Goal: Information Seeking & Learning: Learn about a topic

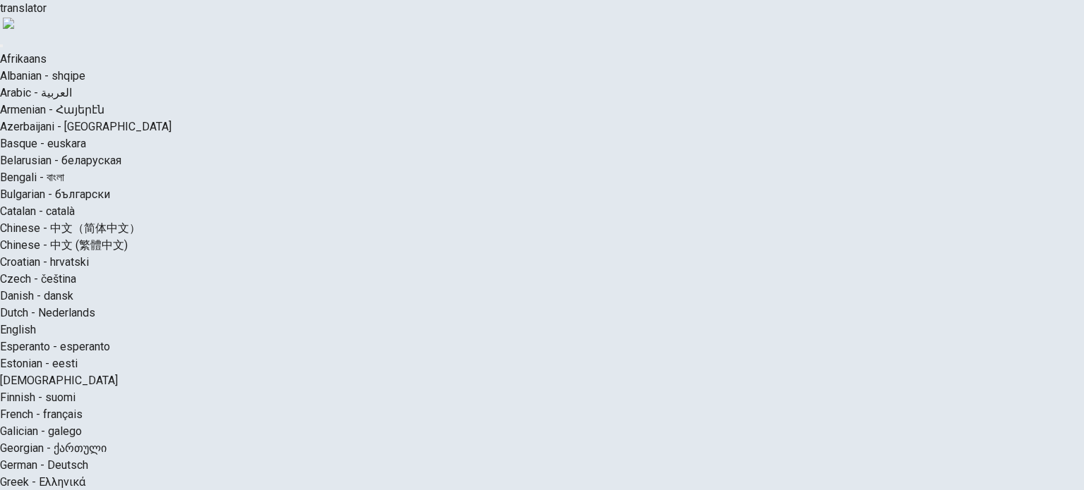
scroll to position [71, 0]
drag, startPoint x: 756, startPoint y: 150, endPoint x: 720, endPoint y: 150, distance: 36.7
drag, startPoint x: 819, startPoint y: 313, endPoint x: 654, endPoint y: 336, distance: 166.7
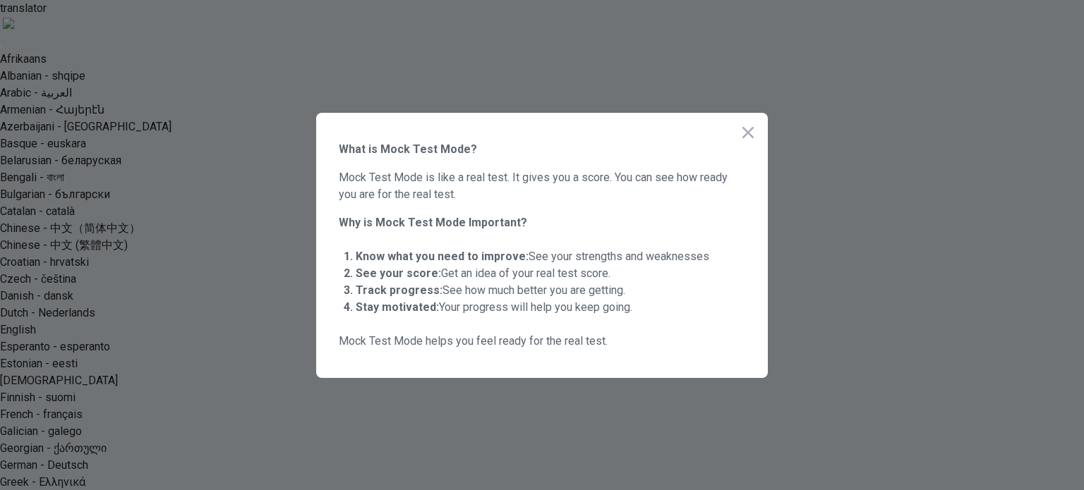
click at [754, 129] on icon "button" at bounding box center [747, 132] width 17 height 17
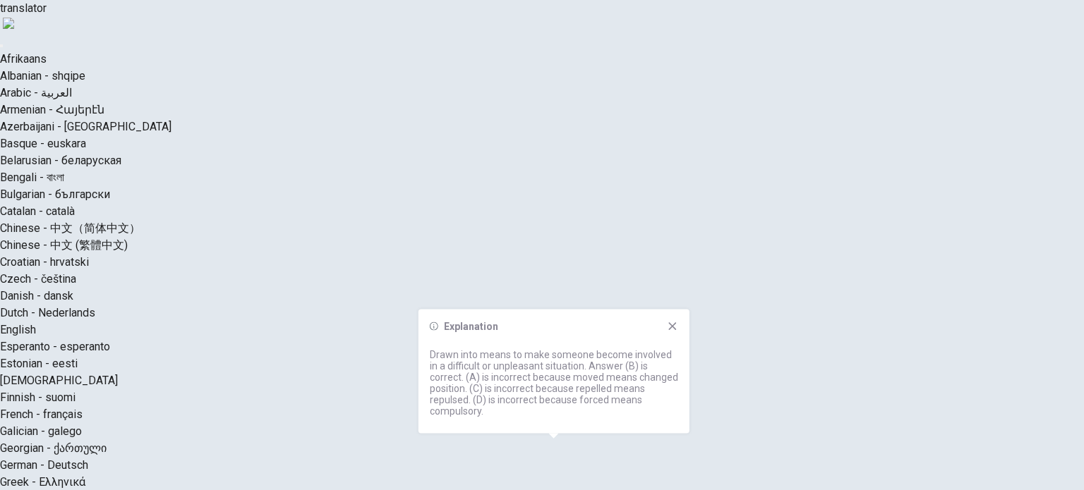
drag, startPoint x: 454, startPoint y: 351, endPoint x: 531, endPoint y: 354, distance: 77.0
click at [531, 354] on p "Drawn into means to make someone become involved in a difficult or unpleasant s…" at bounding box center [554, 383] width 248 height 68
drag, startPoint x: 531, startPoint y: 354, endPoint x: 622, endPoint y: 356, distance: 91.0
click at [622, 356] on p "Drawn into means to make someone become involved in a difficult or unpleasant s…" at bounding box center [554, 383] width 248 height 68
click at [648, 356] on p "Drawn into means to make someone become involved in a difficult or unpleasant s…" at bounding box center [554, 383] width 248 height 68
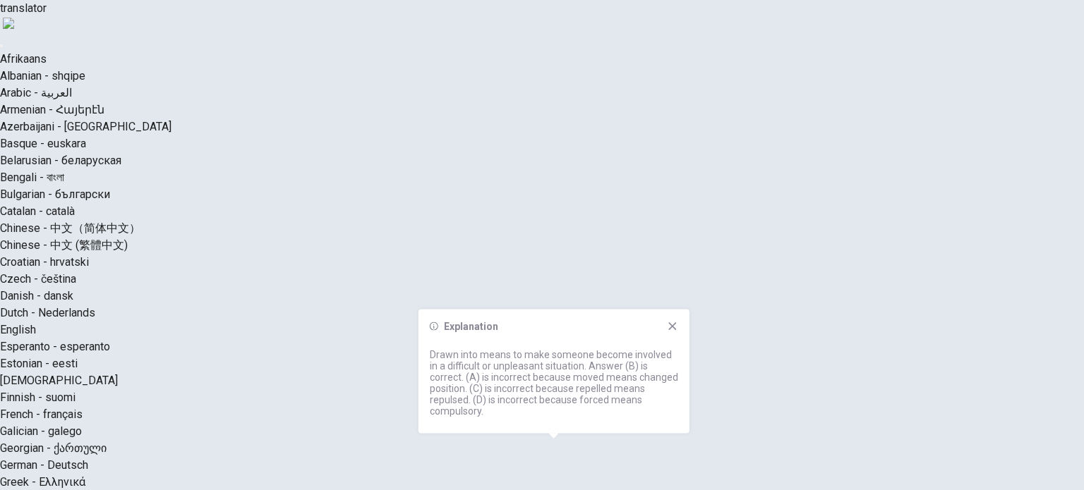
drag, startPoint x: 465, startPoint y: 356, endPoint x: 618, endPoint y: 354, distance: 153.1
click at [618, 354] on p "Drawn into means to make someone become involved in a difficult or unpleasant s…" at bounding box center [554, 383] width 248 height 68
click at [646, 355] on p "Drawn into means to make someone become involved in a difficult or unpleasant s…" at bounding box center [554, 383] width 248 height 68
drag, startPoint x: 473, startPoint y: 365, endPoint x: 485, endPoint y: 366, distance: 12.0
click at [485, 366] on p "Drawn into means to make someone become involved in a difficult or unpleasant s…" at bounding box center [554, 383] width 248 height 68
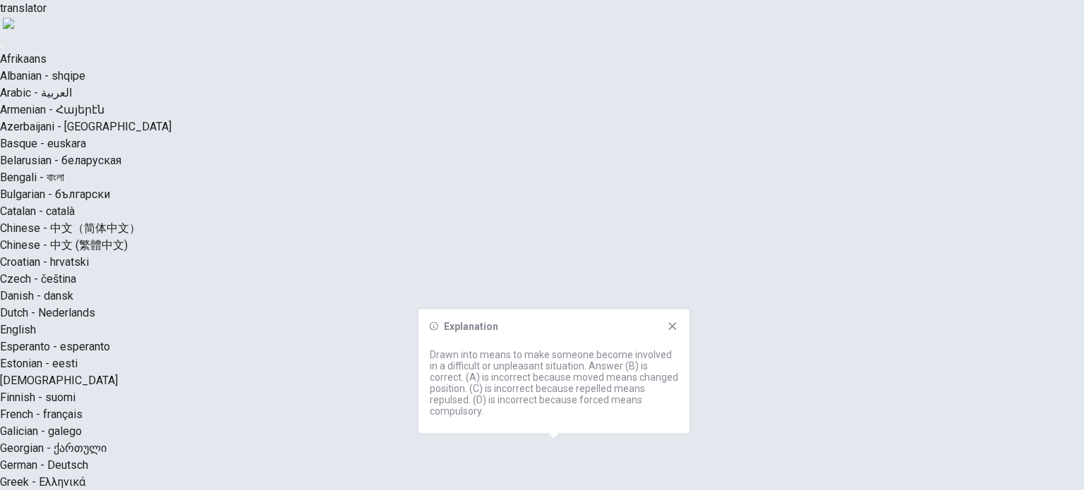
click at [485, 366] on p "Drawn into means to make someone become involved in a difficult or unpleasant s…" at bounding box center [554, 383] width 248 height 68
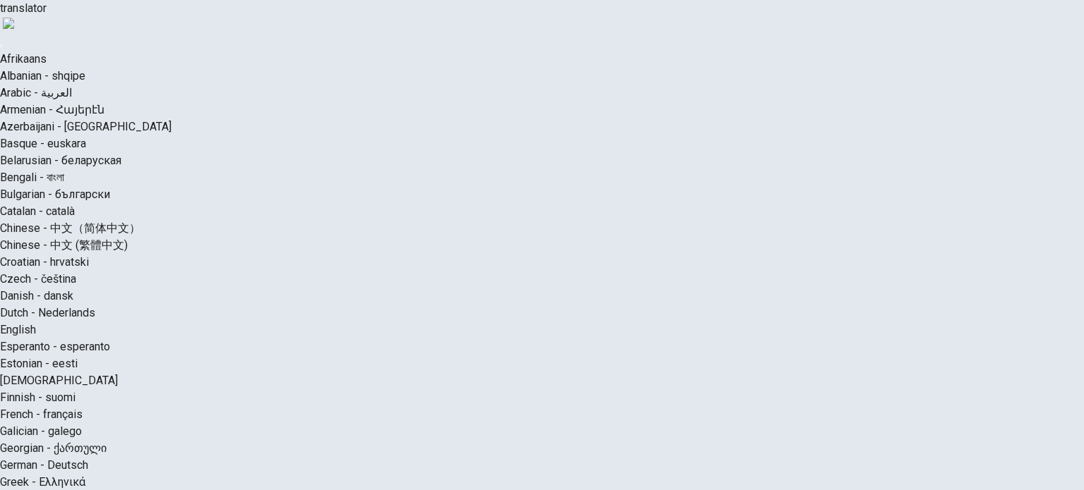
scroll to position [62, 0]
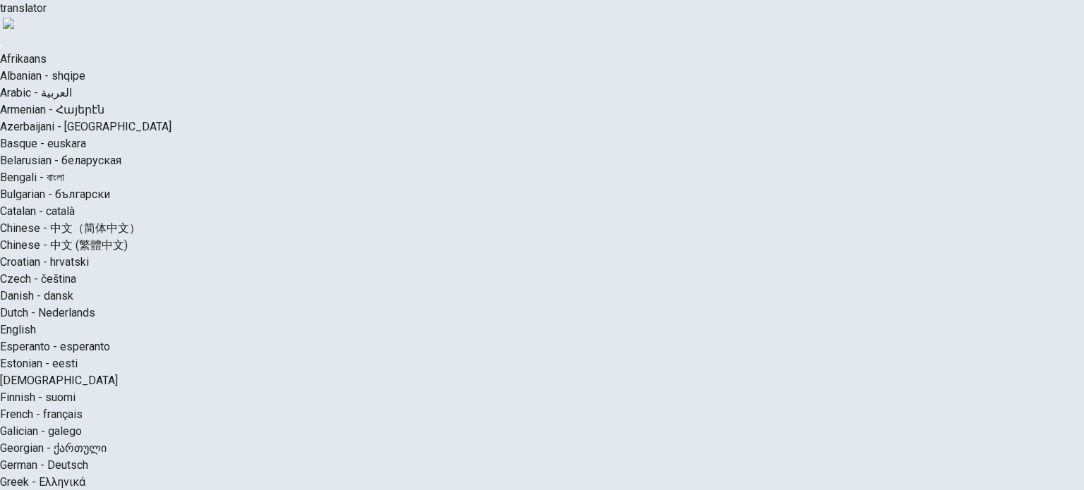
scroll to position [416, 0]
drag, startPoint x: 234, startPoint y: 205, endPoint x: 171, endPoint y: 205, distance: 62.8
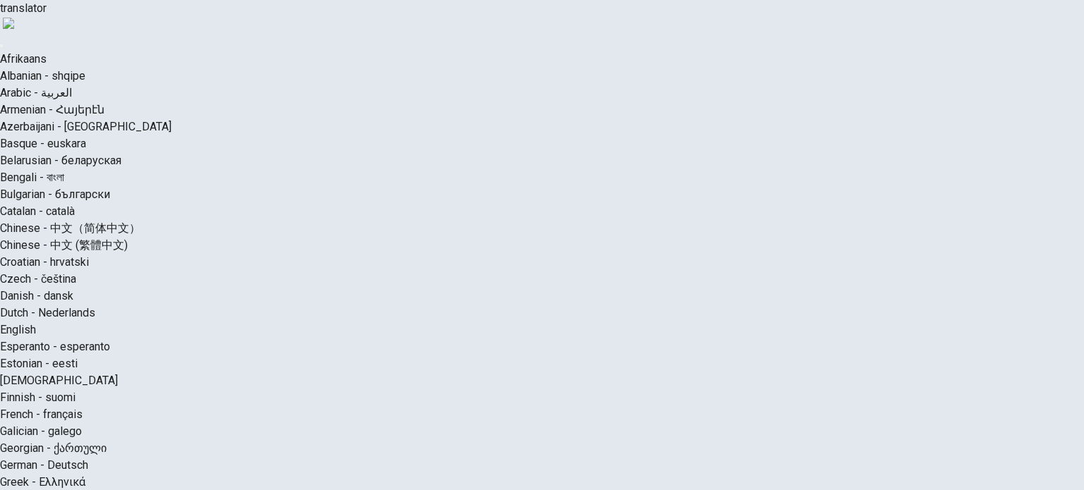
scroll to position [487, 0]
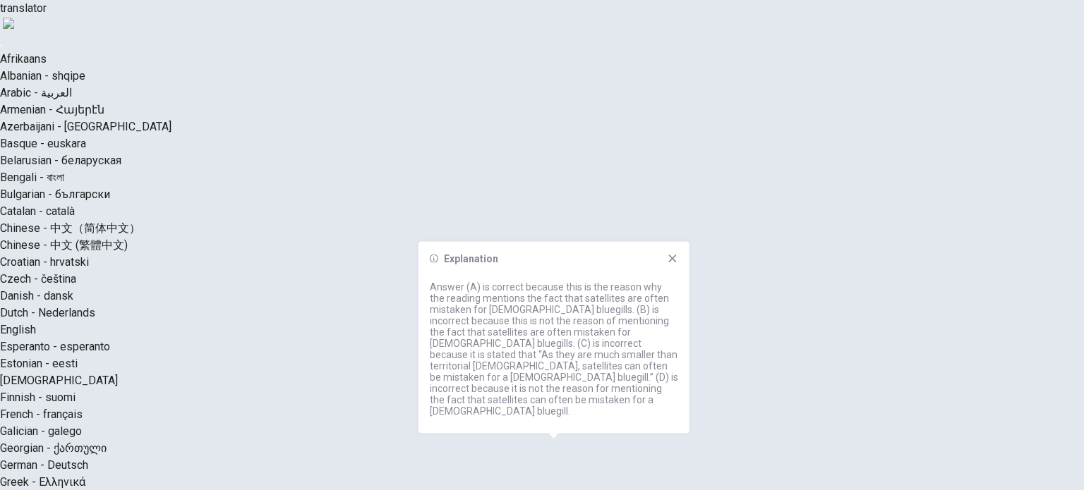
scroll to position [416, 0]
drag, startPoint x: 436, startPoint y: 320, endPoint x: 499, endPoint y: 318, distance: 62.8
click at [498, 318] on p "Answer (A) is correct because this is the reason why the reading mentions the f…" at bounding box center [554, 349] width 248 height 135
drag, startPoint x: 331, startPoint y: 123, endPoint x: 282, endPoint y: 118, distance: 49.6
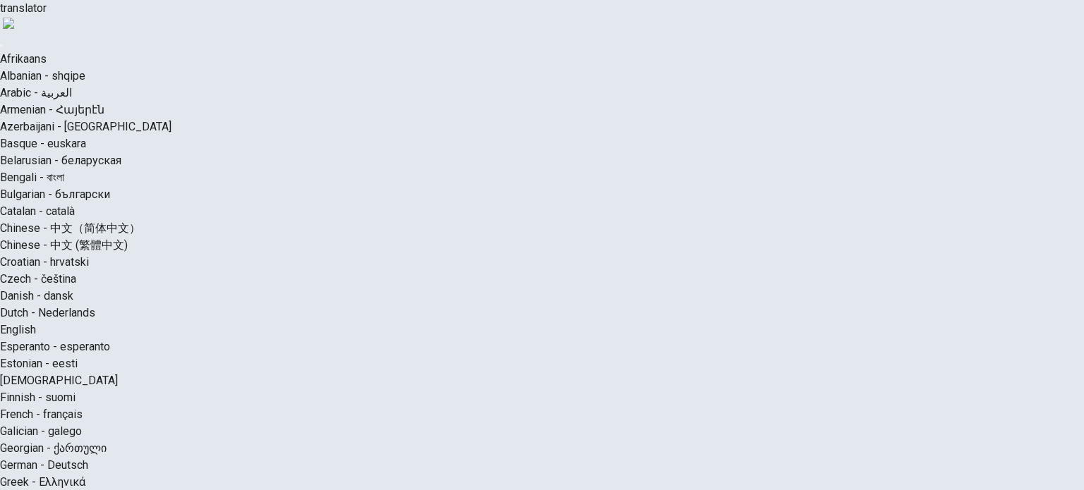
drag, startPoint x: 770, startPoint y: 247, endPoint x: 811, endPoint y: 254, distance: 41.5
drag, startPoint x: 387, startPoint y: 349, endPoint x: 416, endPoint y: 353, distance: 29.8
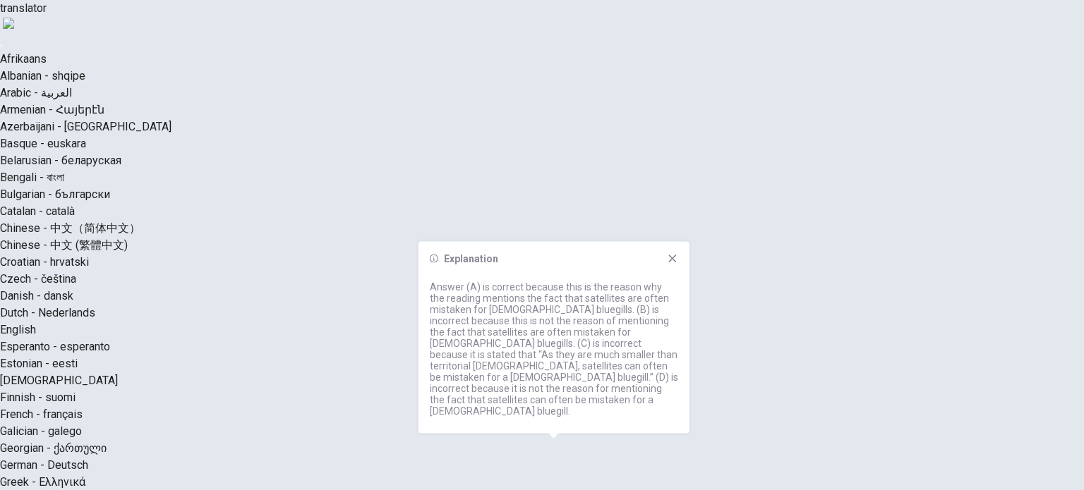
drag, startPoint x: 658, startPoint y: 392, endPoint x: 438, endPoint y: 401, distance: 219.6
click at [438, 401] on p "Answer (A) is correct because this is the reason why the reading mentions the f…" at bounding box center [554, 349] width 248 height 135
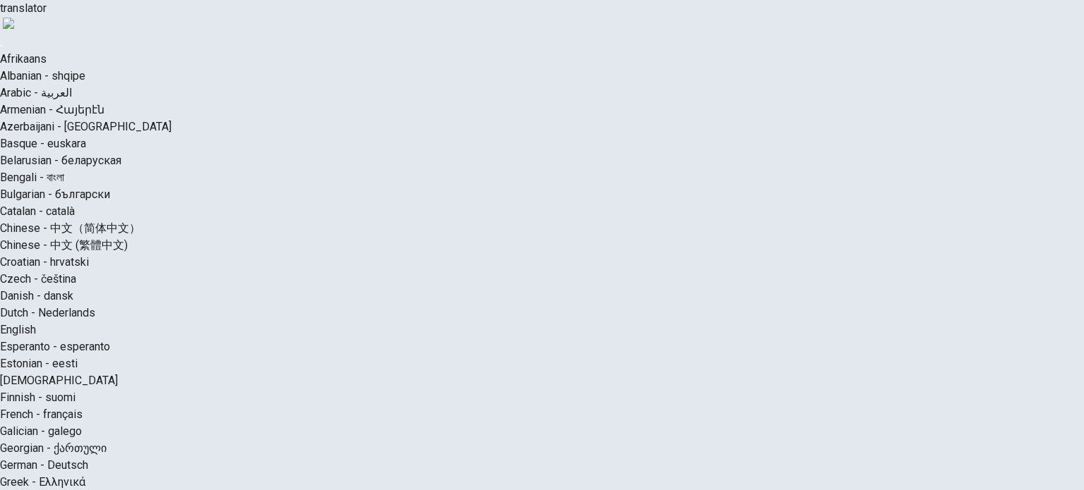
drag, startPoint x: 892, startPoint y: 212, endPoint x: 912, endPoint y: 211, distance: 19.8
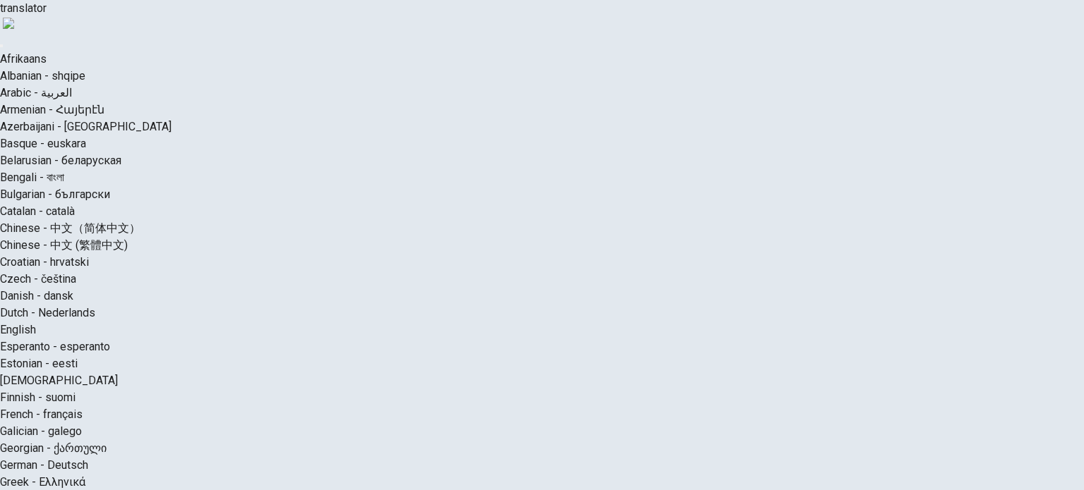
scroll to position [133, 0]
drag, startPoint x: 563, startPoint y: 344, endPoint x: 604, endPoint y: 342, distance: 40.9
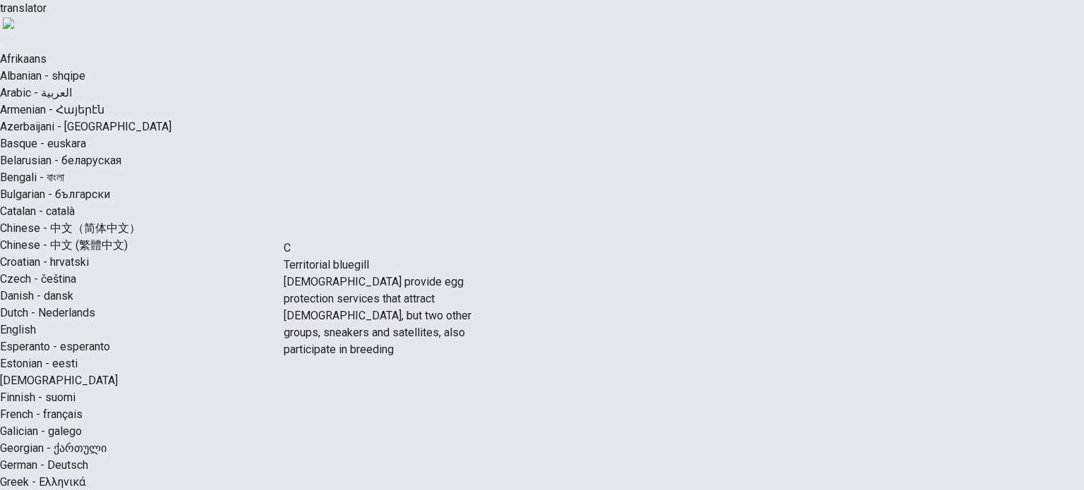
drag, startPoint x: 238, startPoint y: 333, endPoint x: 528, endPoint y: 330, distance: 290.0
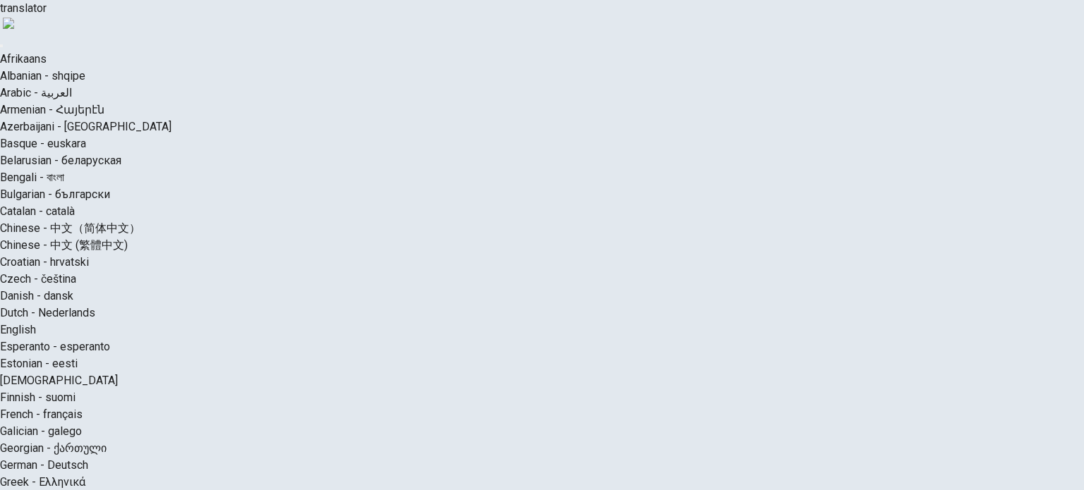
scroll to position [353, 0]
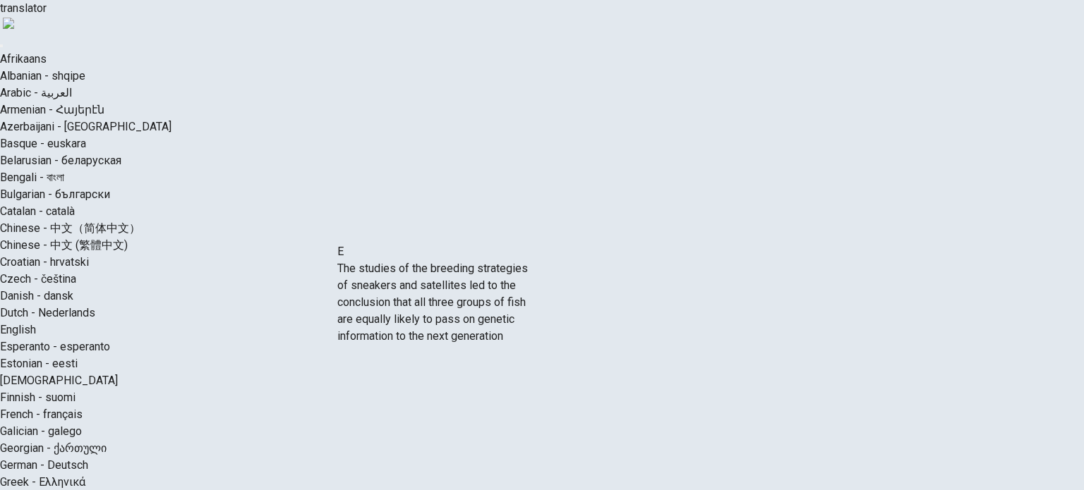
drag, startPoint x: 279, startPoint y: 301, endPoint x: 491, endPoint y: 332, distance: 213.9
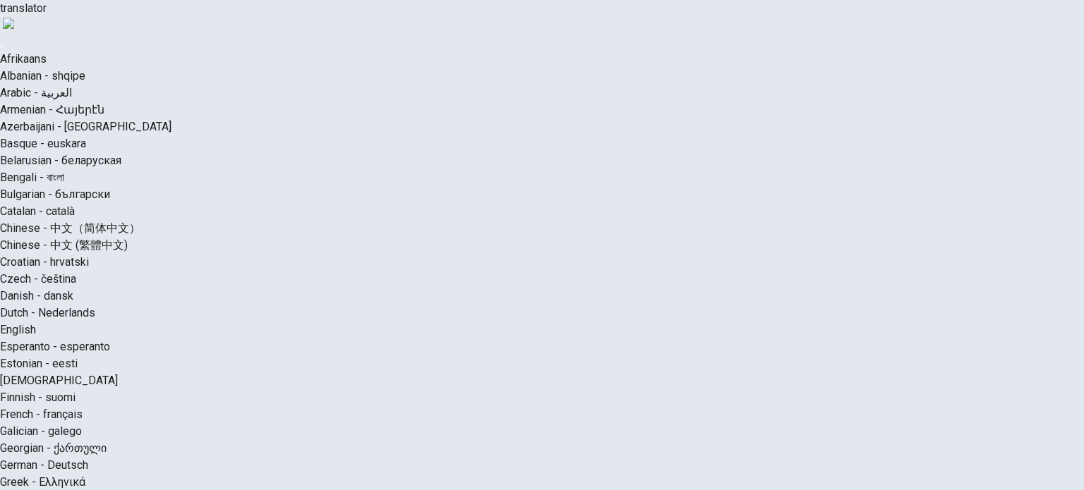
scroll to position [229, 0]
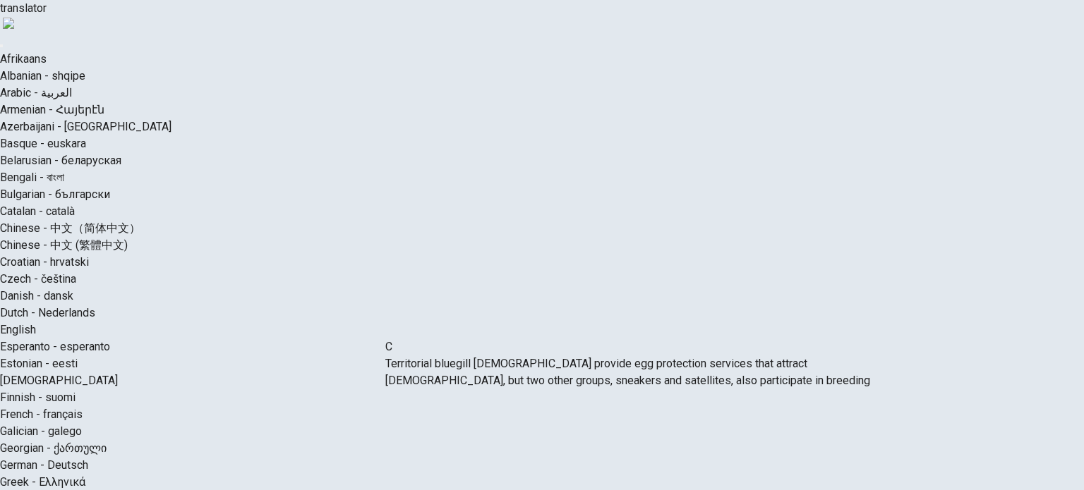
drag, startPoint x: 521, startPoint y: 272, endPoint x: 519, endPoint y: 368, distance: 96.7
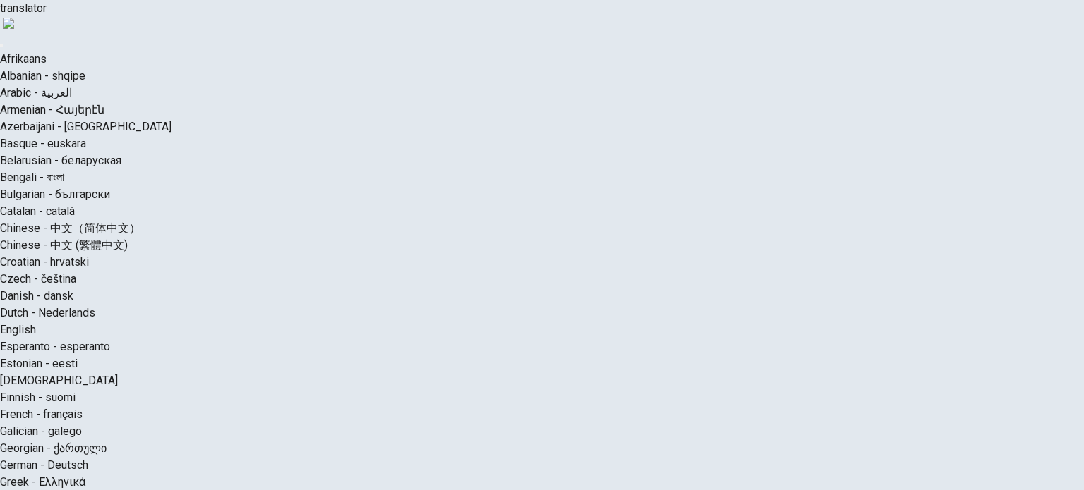
scroll to position [203, 0]
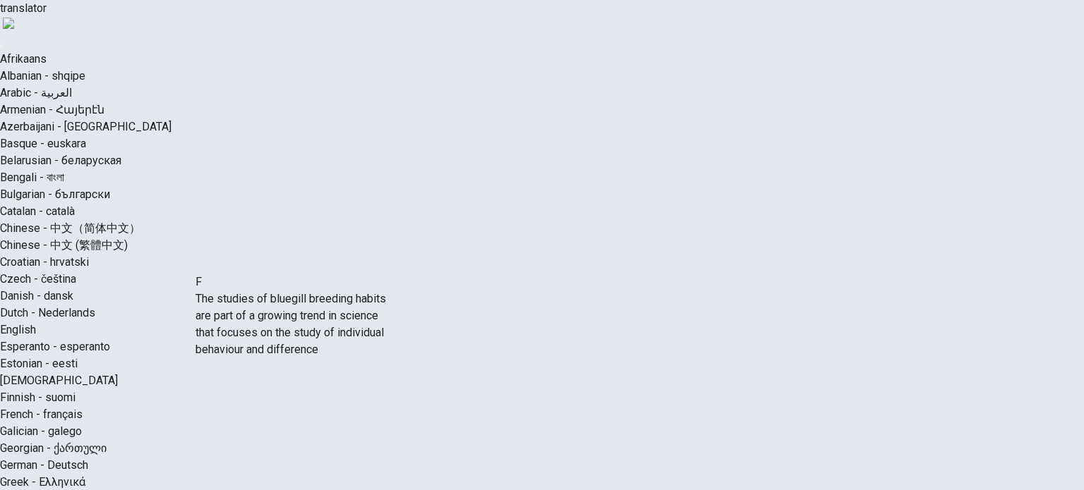
drag, startPoint x: 226, startPoint y: 350, endPoint x: 454, endPoint y: 349, distance: 228.6
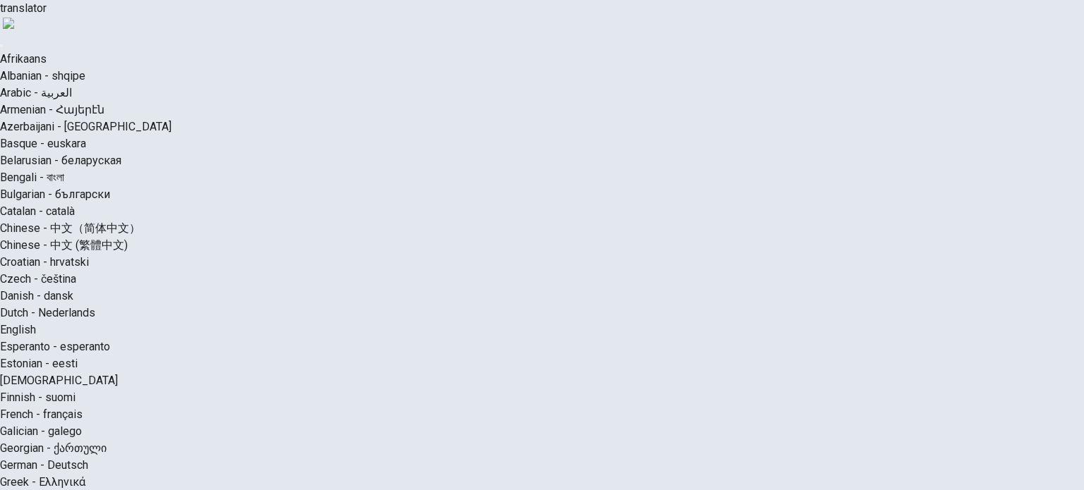
scroll to position [110, 0]
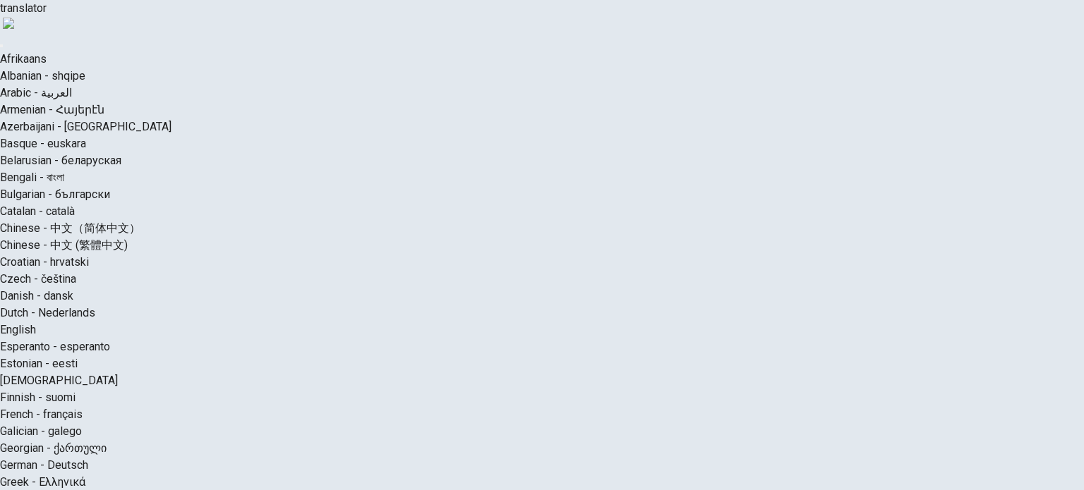
scroll to position [71, 0]
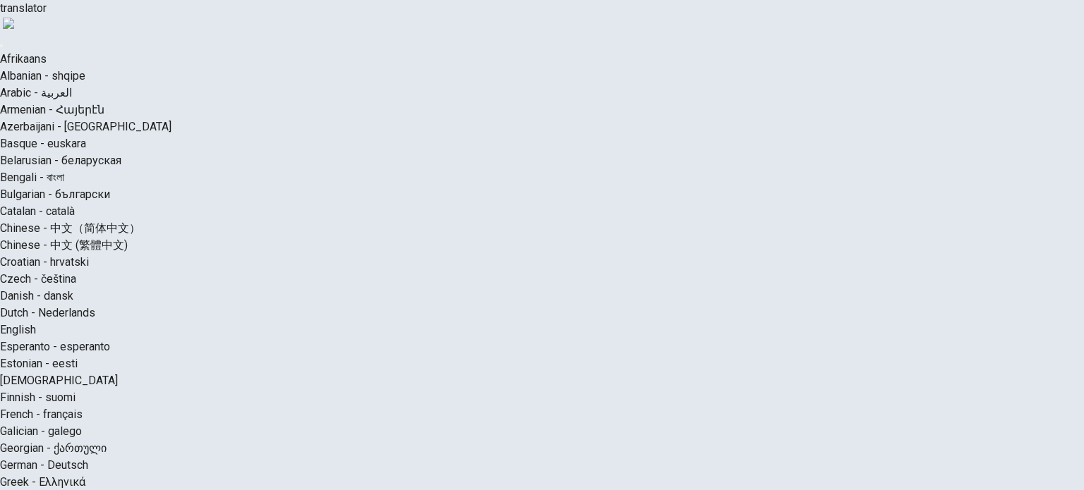
scroll to position [71, 0]
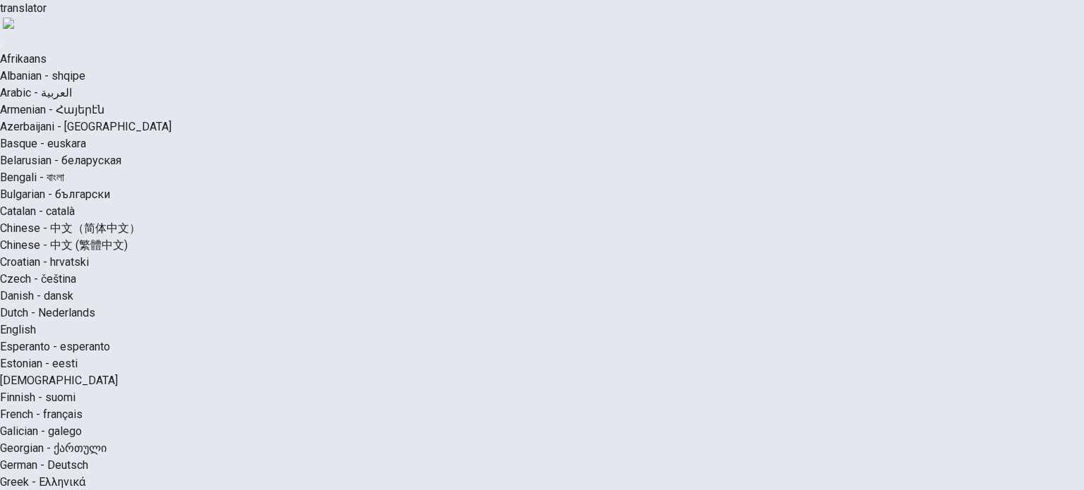
scroll to position [330, 0]
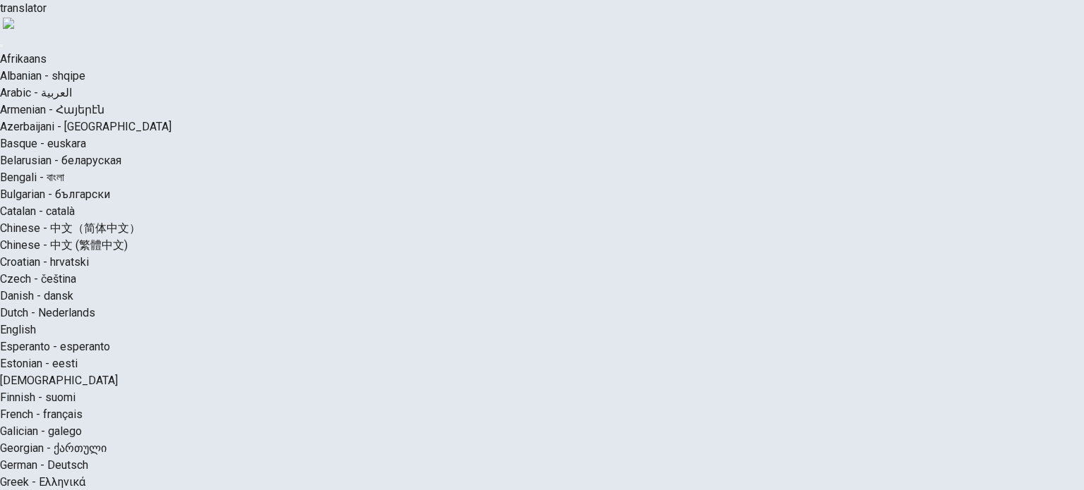
drag, startPoint x: 866, startPoint y: 276, endPoint x: 621, endPoint y: 297, distance: 246.5
drag, startPoint x: 744, startPoint y: 297, endPoint x: 776, endPoint y: 296, distance: 32.5
